Goal: Task Accomplishment & Management: Use online tool/utility

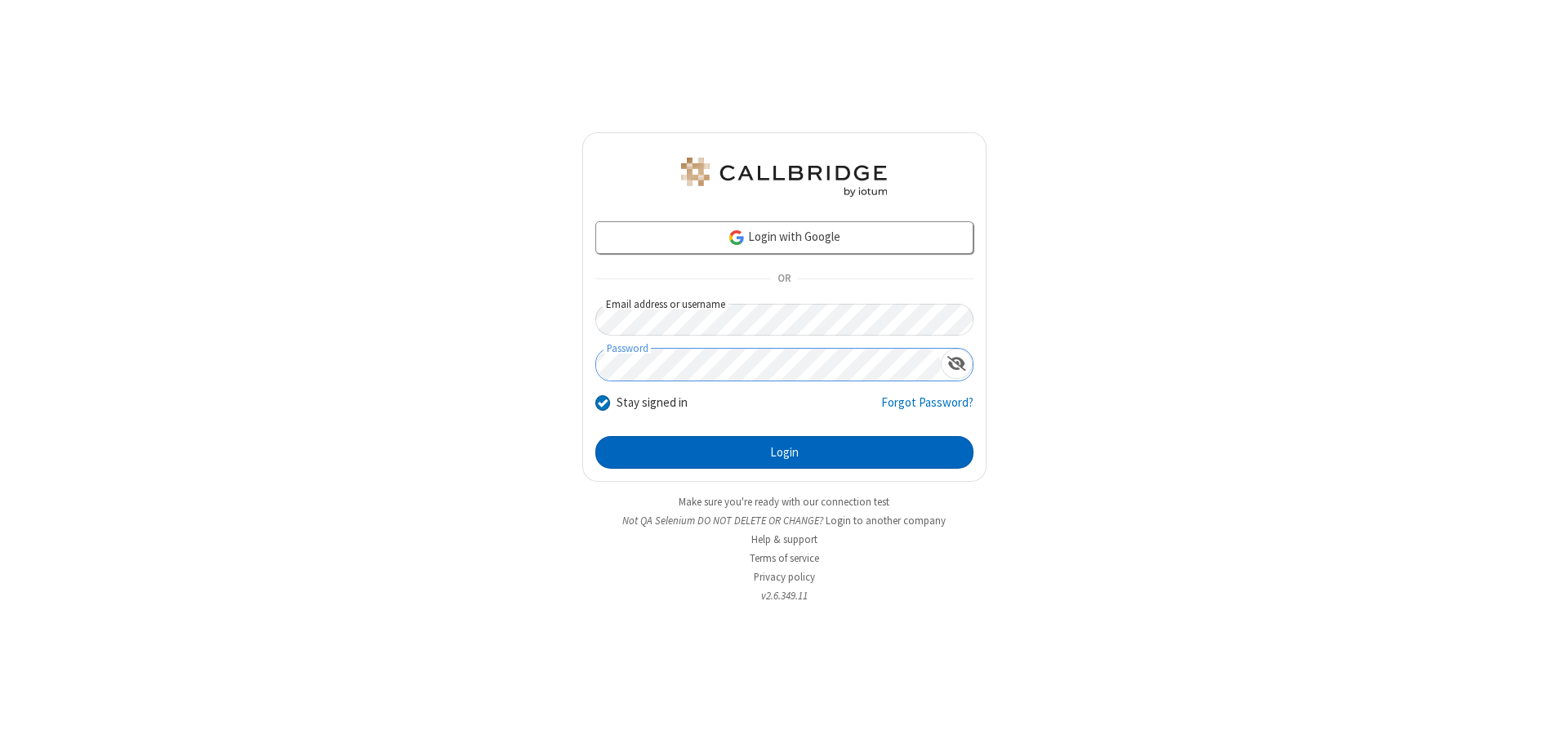
click at [784, 453] on button "Login" at bounding box center [784, 452] width 378 height 33
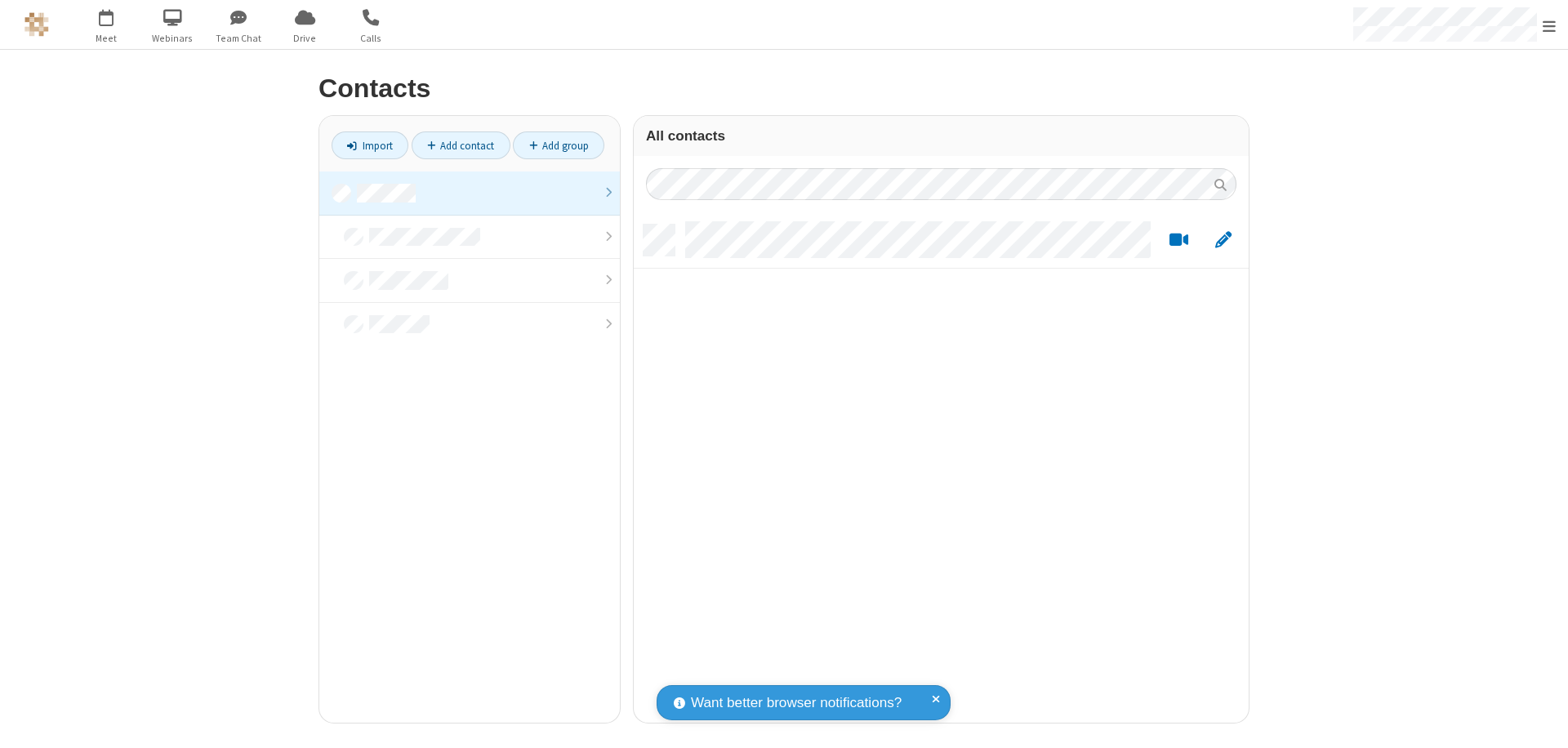
scroll to position [498, 603]
click at [370, 145] on link "Import" at bounding box center [369, 146] width 76 height 28
